Goal: Task Accomplishment & Management: Use online tool/utility

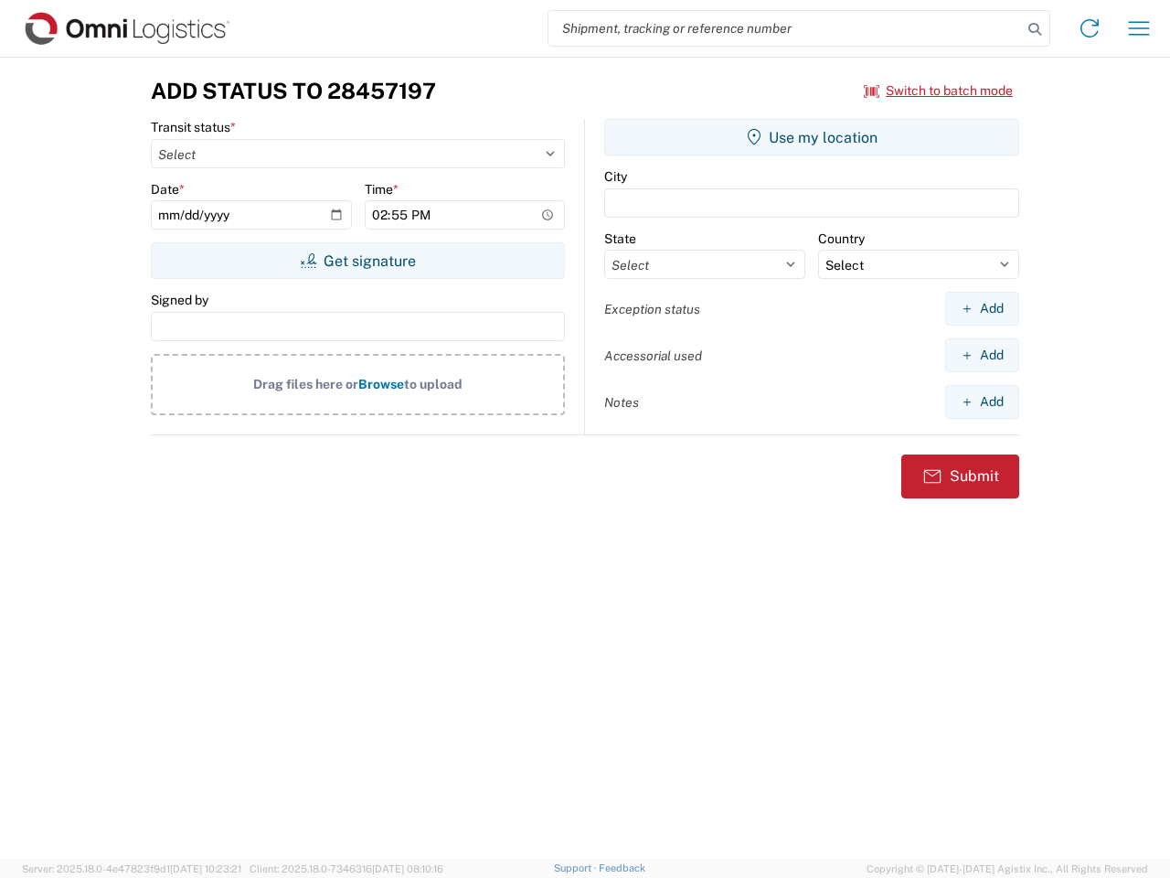
click at [785, 28] on input "search" at bounding box center [785, 28] width 474 height 35
click at [1035, 29] on icon at bounding box center [1035, 29] width 26 height 26
click at [1090, 28] on icon at bounding box center [1089, 28] width 29 height 29
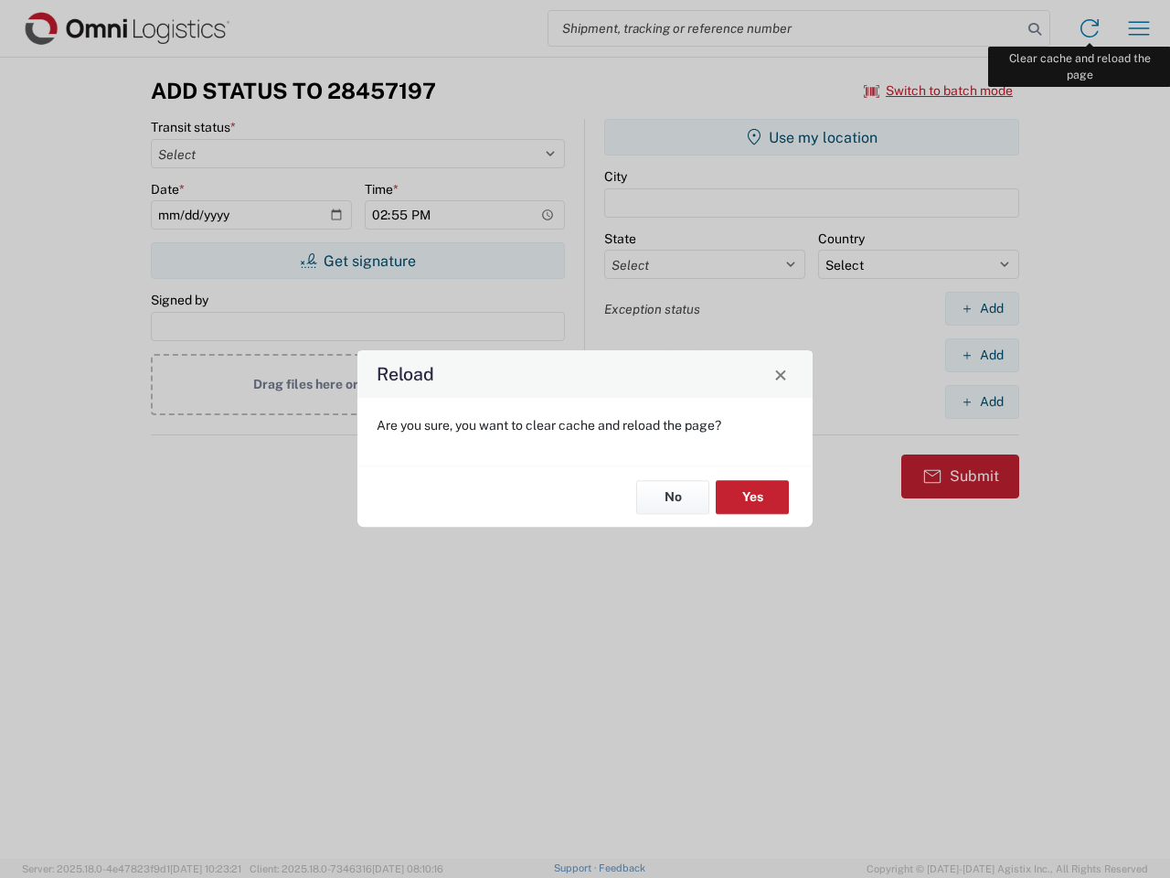
click at [1139, 28] on div "Reload Are you sure, you want to clear cache and reload the page? No Yes" at bounding box center [585, 439] width 1170 height 878
click at [939, 90] on div "Reload Are you sure, you want to clear cache and reload the page? No Yes" at bounding box center [585, 439] width 1170 height 878
click at [357, 261] on div "Reload Are you sure, you want to clear cache and reload the page? No Yes" at bounding box center [585, 439] width 1170 height 878
click at [812, 137] on div "Reload Are you sure, you want to clear cache and reload the page? No Yes" at bounding box center [585, 439] width 1170 height 878
click at [982, 308] on div "Reload Are you sure, you want to clear cache and reload the page? No Yes" at bounding box center [585, 439] width 1170 height 878
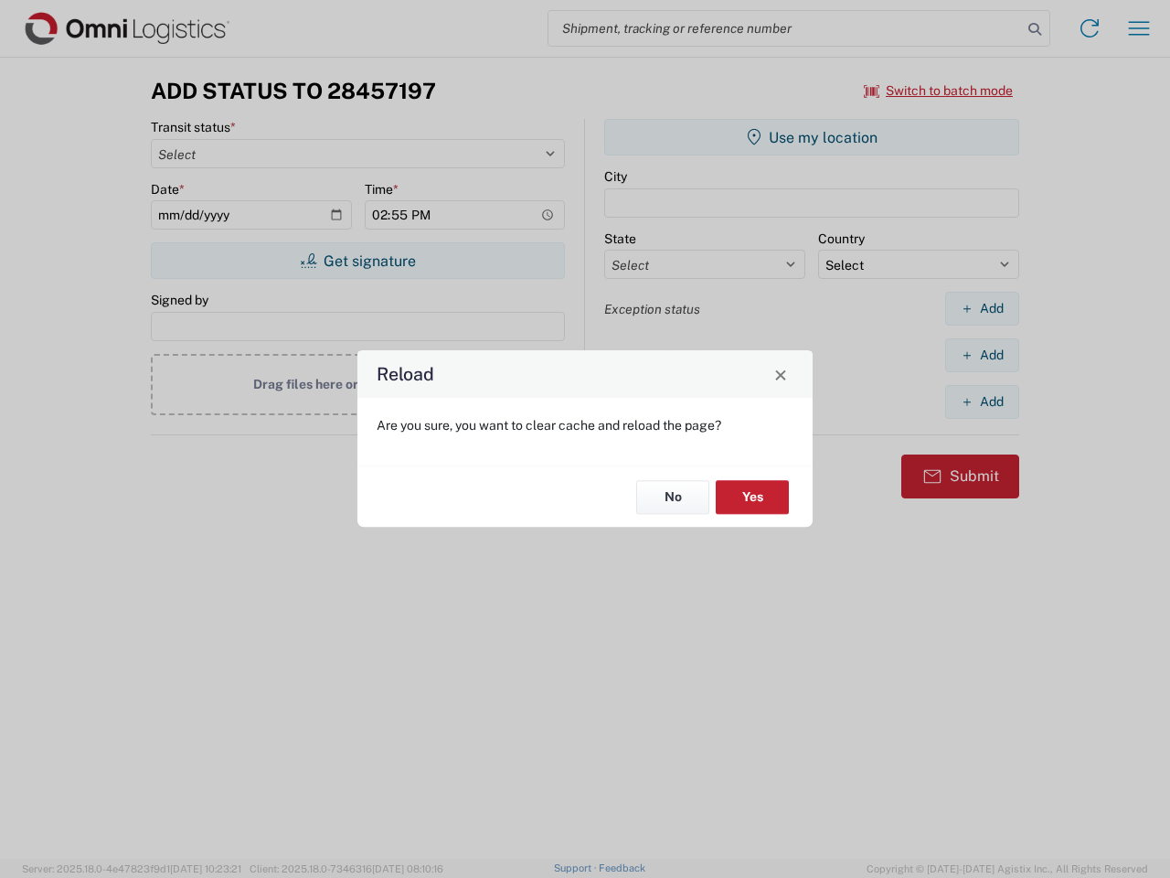
click at [982, 355] on div "Reload Are you sure, you want to clear cache and reload the page? No Yes" at bounding box center [585, 439] width 1170 height 878
click at [982, 401] on div "Reload Are you sure, you want to clear cache and reload the page? No Yes" at bounding box center [585, 439] width 1170 height 878
